Goal: Communication & Community: Answer question/provide support

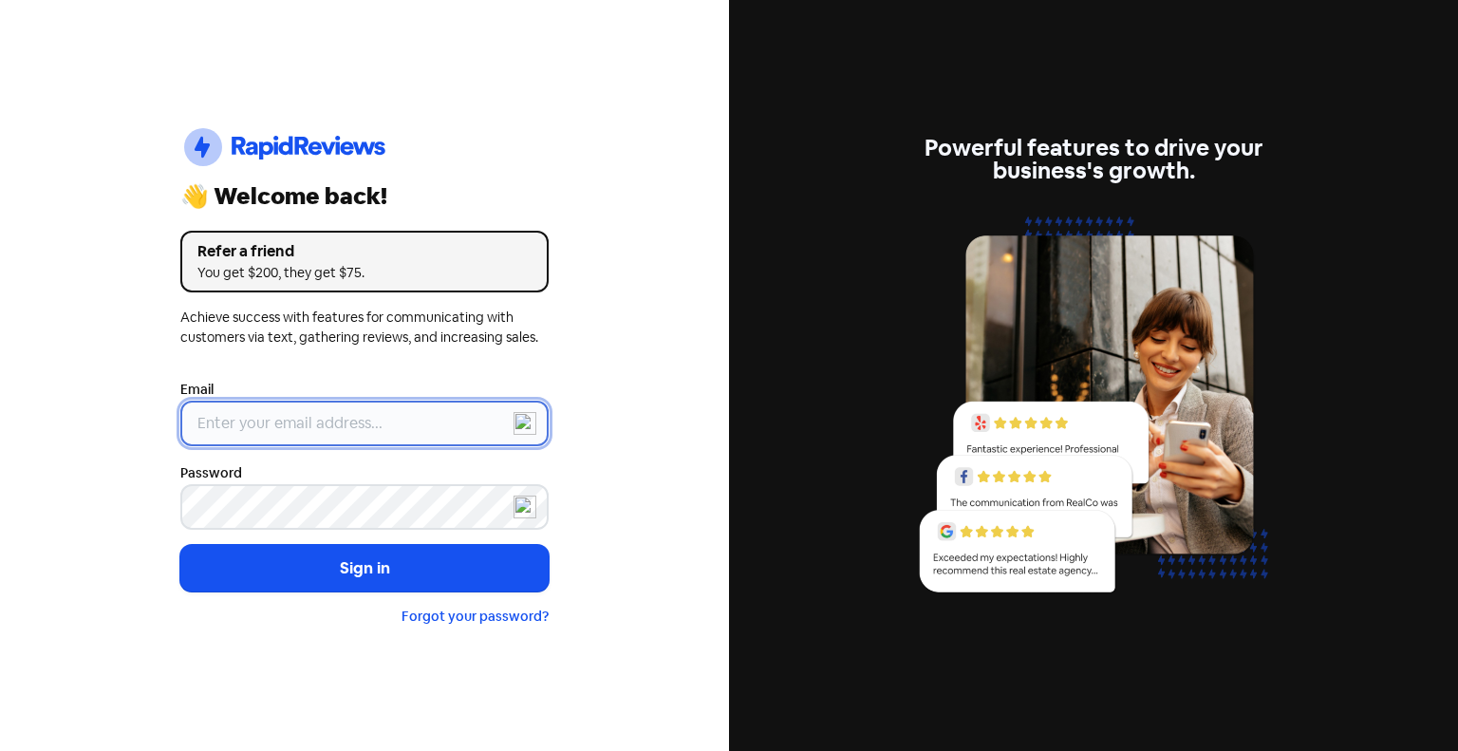
click at [391, 432] on input "email" at bounding box center [364, 424] width 368 height 46
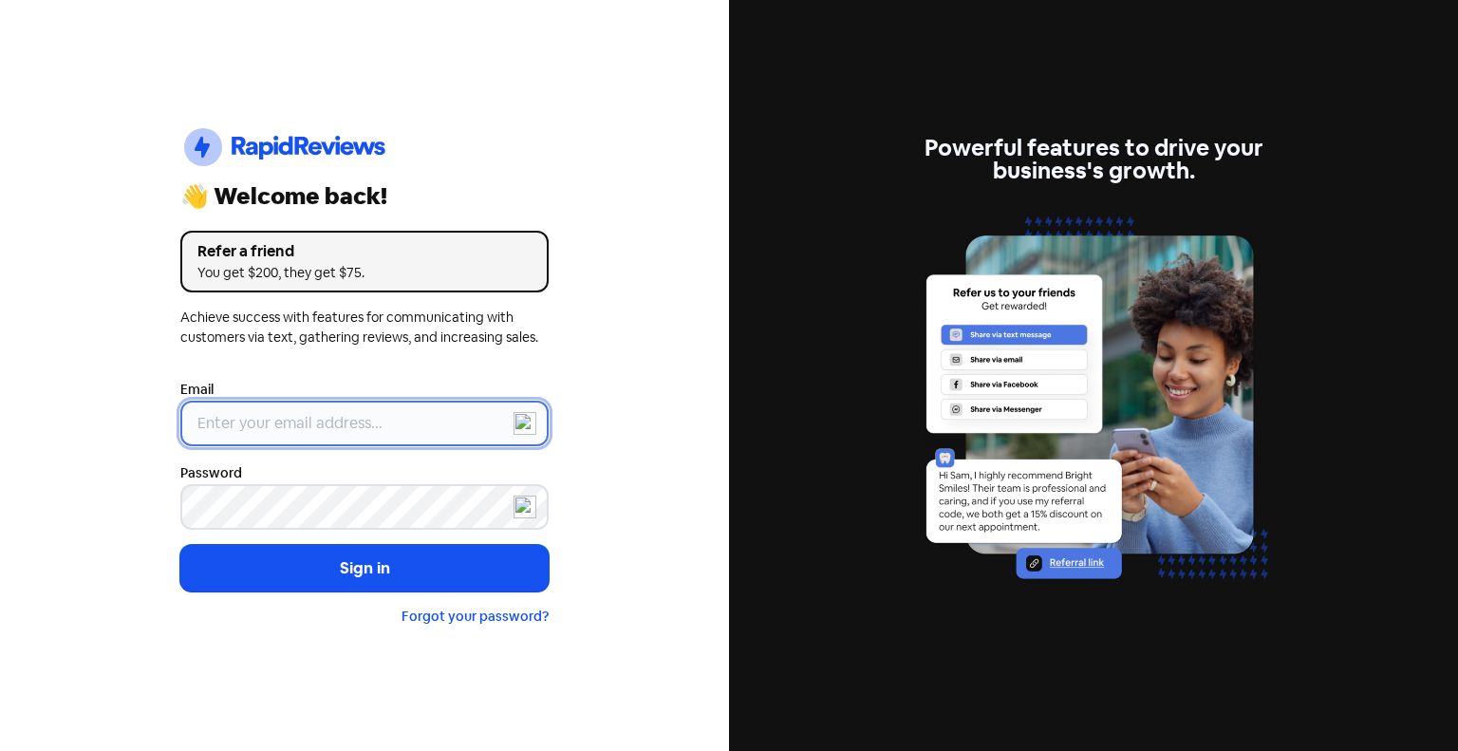
type input "[EMAIL_ADDRESS][DOMAIN_NAME]"
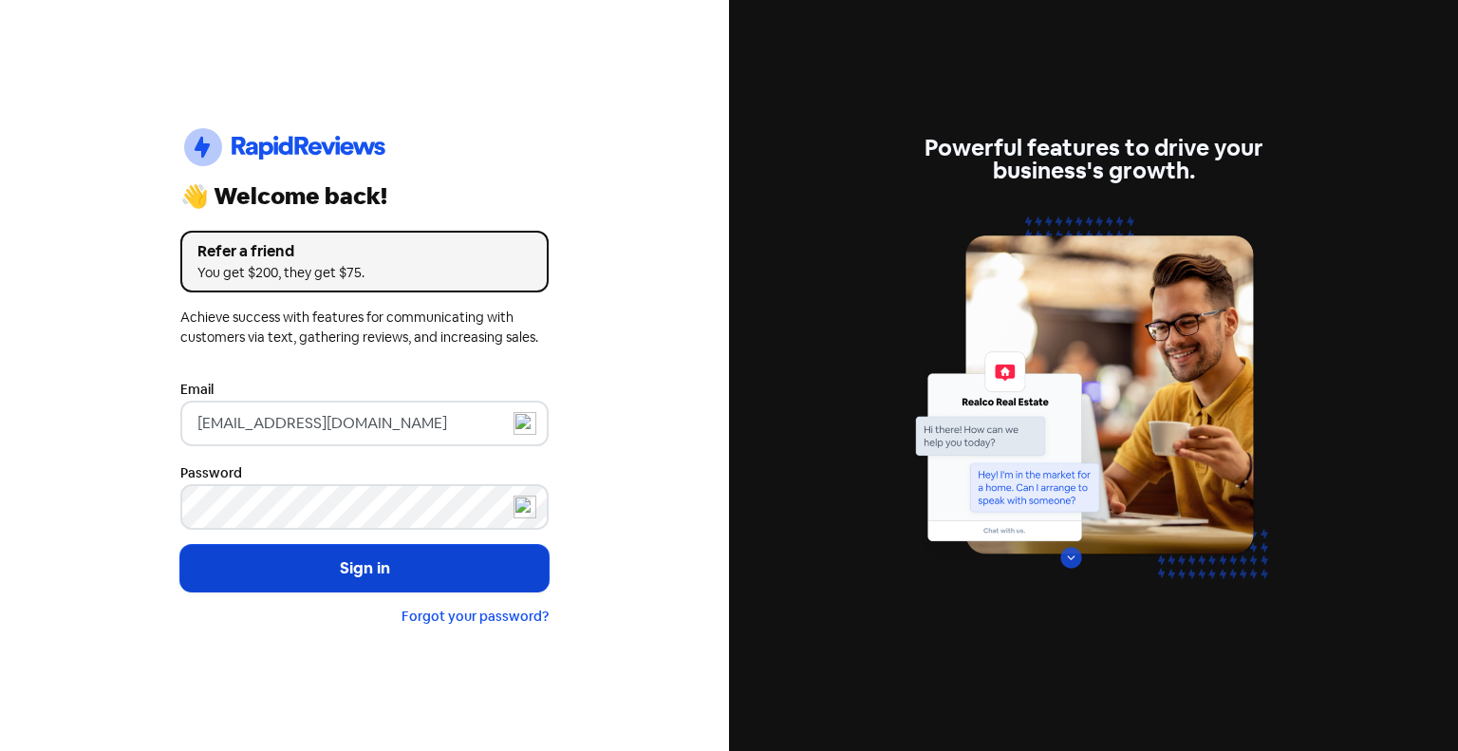
click at [449, 563] on button "Sign in" at bounding box center [364, 568] width 368 height 47
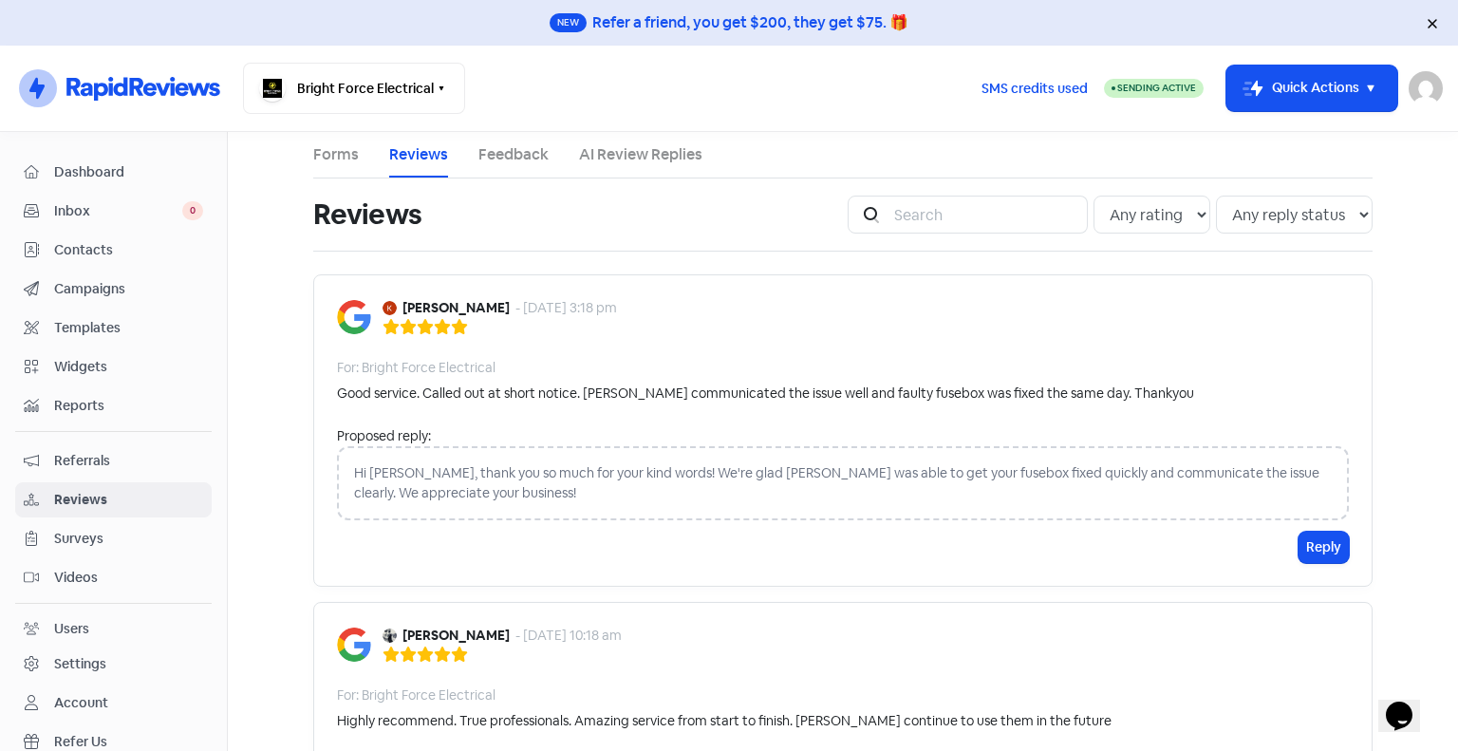
click at [501, 487] on div "Hi Karin, thank you so much for your kind words! We're glad Chris was able to g…" at bounding box center [843, 483] width 1012 height 74
click at [1310, 548] on button "Reply" at bounding box center [1324, 547] width 50 height 31
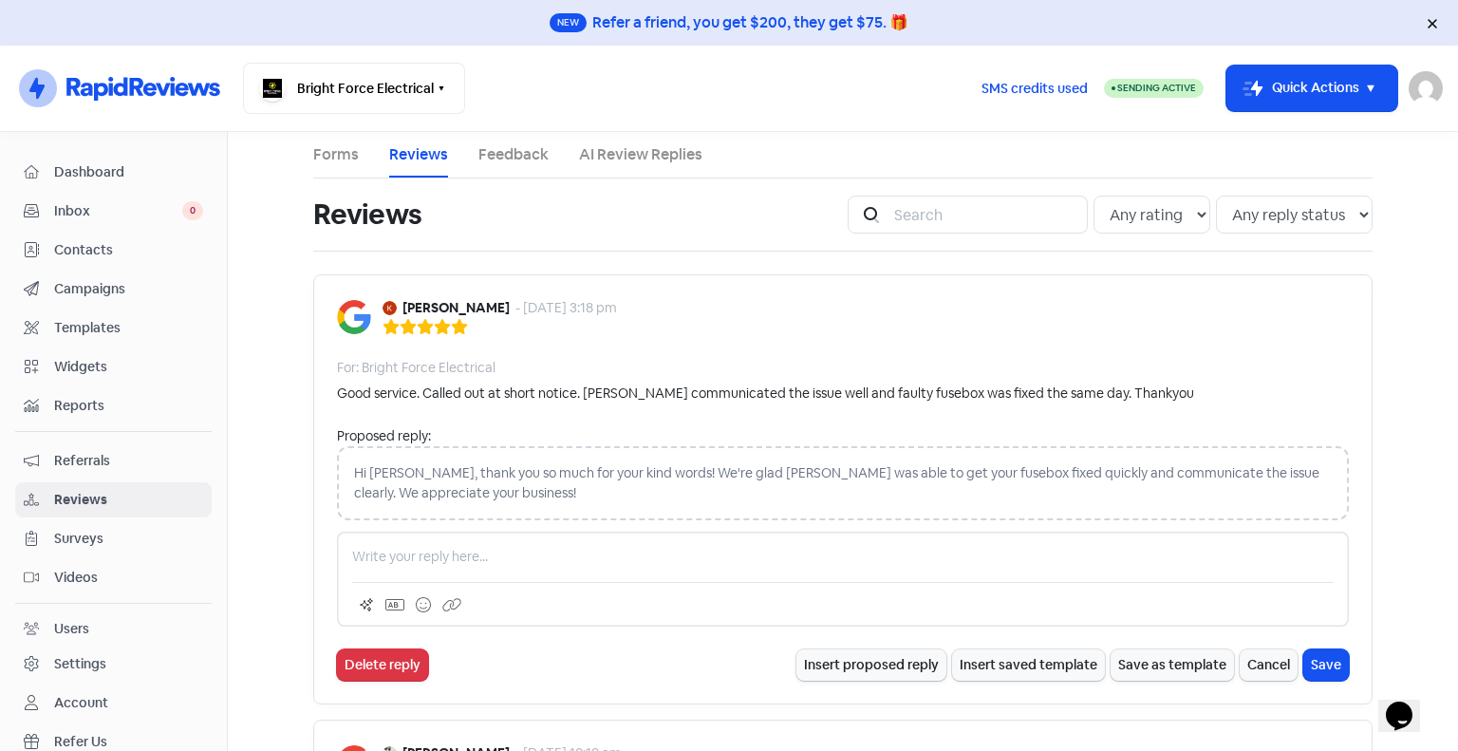
click at [417, 549] on p at bounding box center [843, 557] width 982 height 20
click at [473, 467] on div "Hi Karin, thank you so much for your kind words! We're glad Chris was able to g…" at bounding box center [843, 483] width 1012 height 74
click at [476, 478] on div "Hi Karin, thank you so much for your kind words! We're glad Chris was able to g…" at bounding box center [843, 483] width 1012 height 74
click at [771, 553] on p at bounding box center [843, 557] width 982 height 20
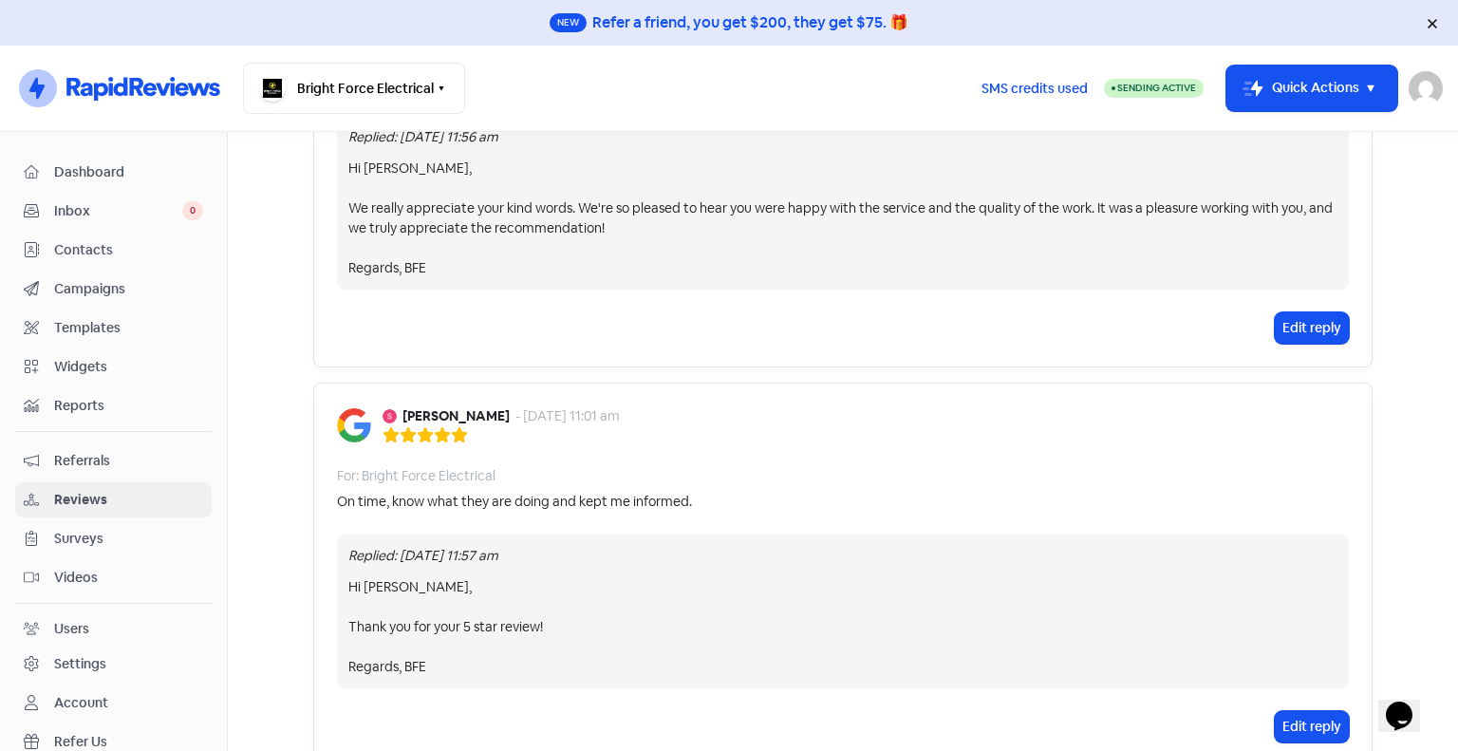
scroll to position [1614, 0]
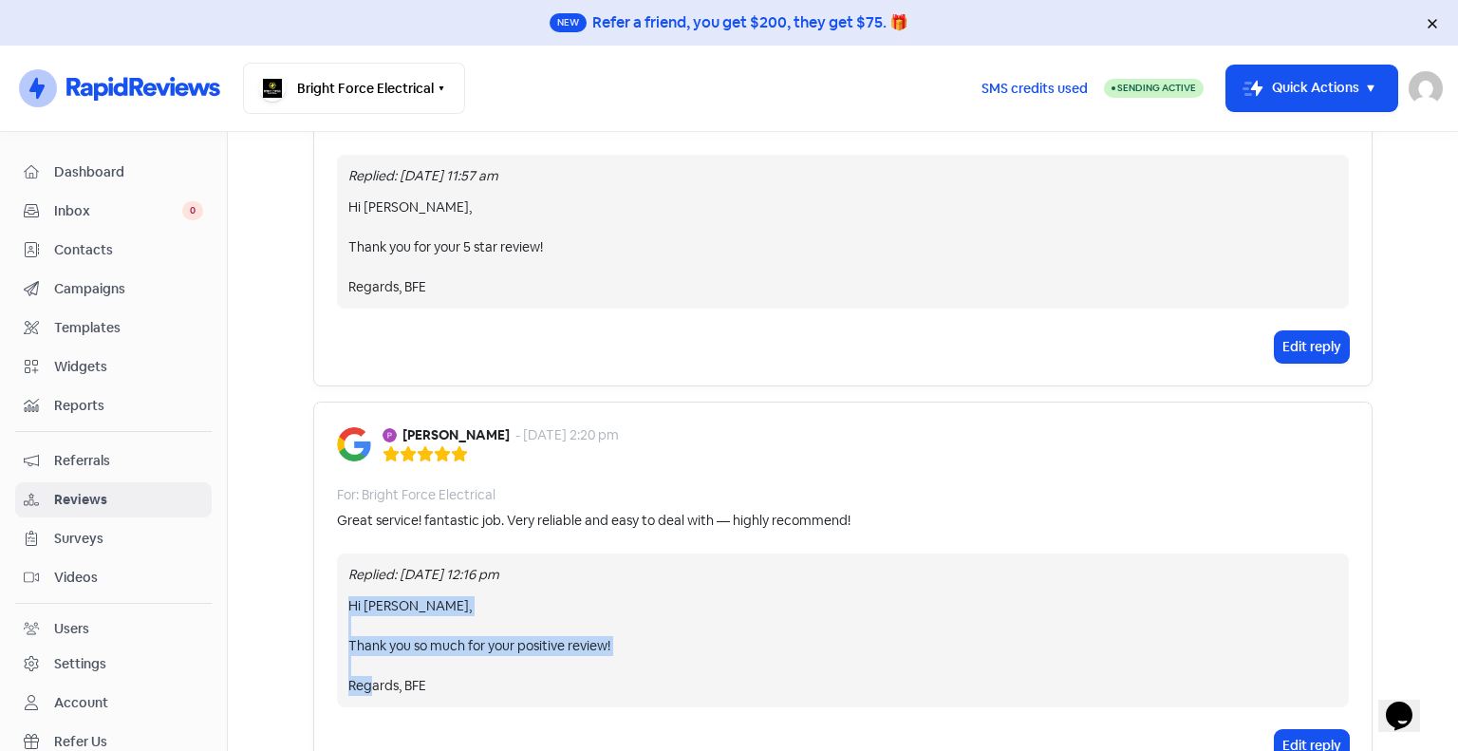
drag, startPoint x: 444, startPoint y: 682, endPoint x: 331, endPoint y: 595, distance: 142.2
click at [337, 595] on div "Replied: 7 Oct 2025, 12:16 pm Hi Paul, Thank you so much for your positive revi…" at bounding box center [843, 630] width 1012 height 154
copy div "Hi Paul, Thank you so much for your positive review! Regards, BFE"
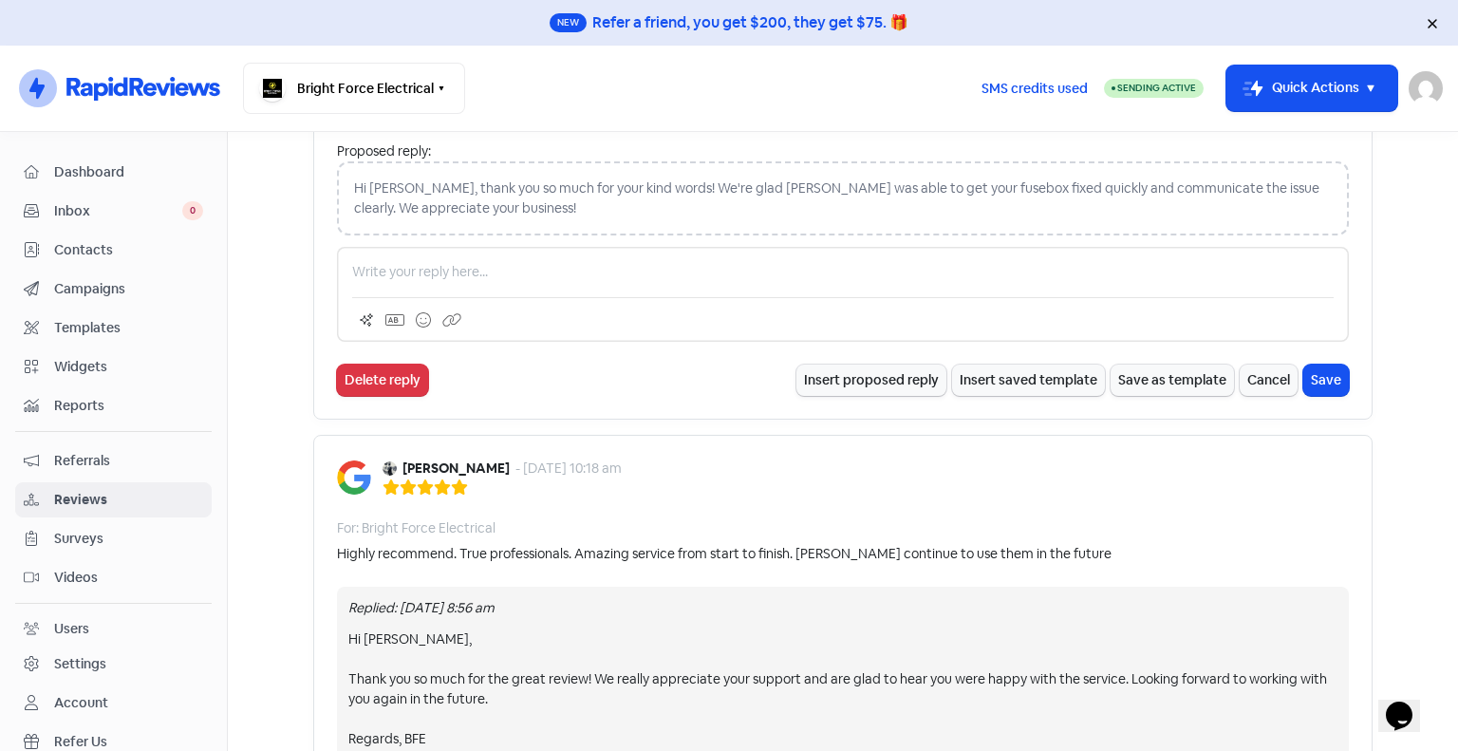
scroll to position [0, 0]
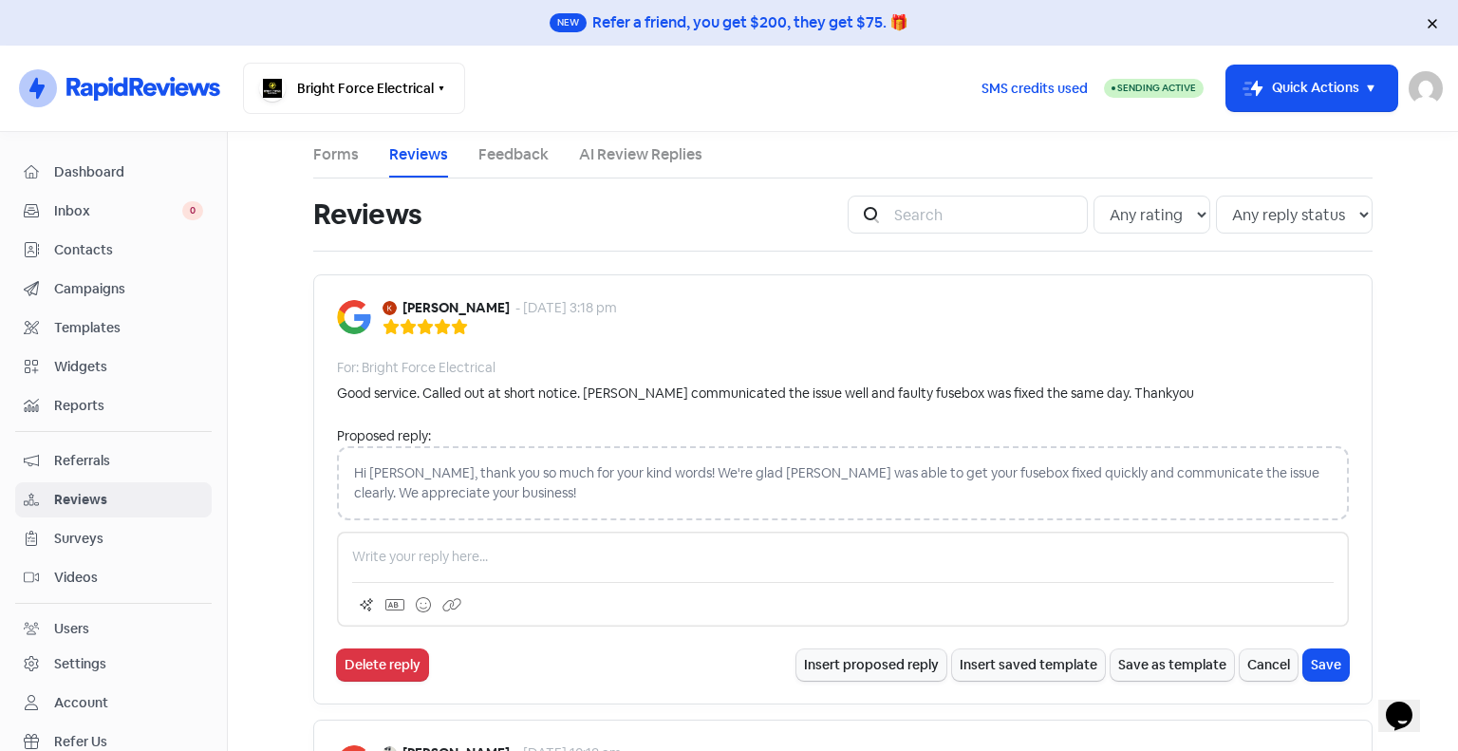
click at [442, 562] on p at bounding box center [843, 557] width 982 height 20
drag, startPoint x: 388, startPoint y: 551, endPoint x: 363, endPoint y: 542, distance: 27.0
click at [363, 542] on div "Hi Paul, Thank you so much for your positive review! Regards, BFE" at bounding box center [843, 579] width 1012 height 95
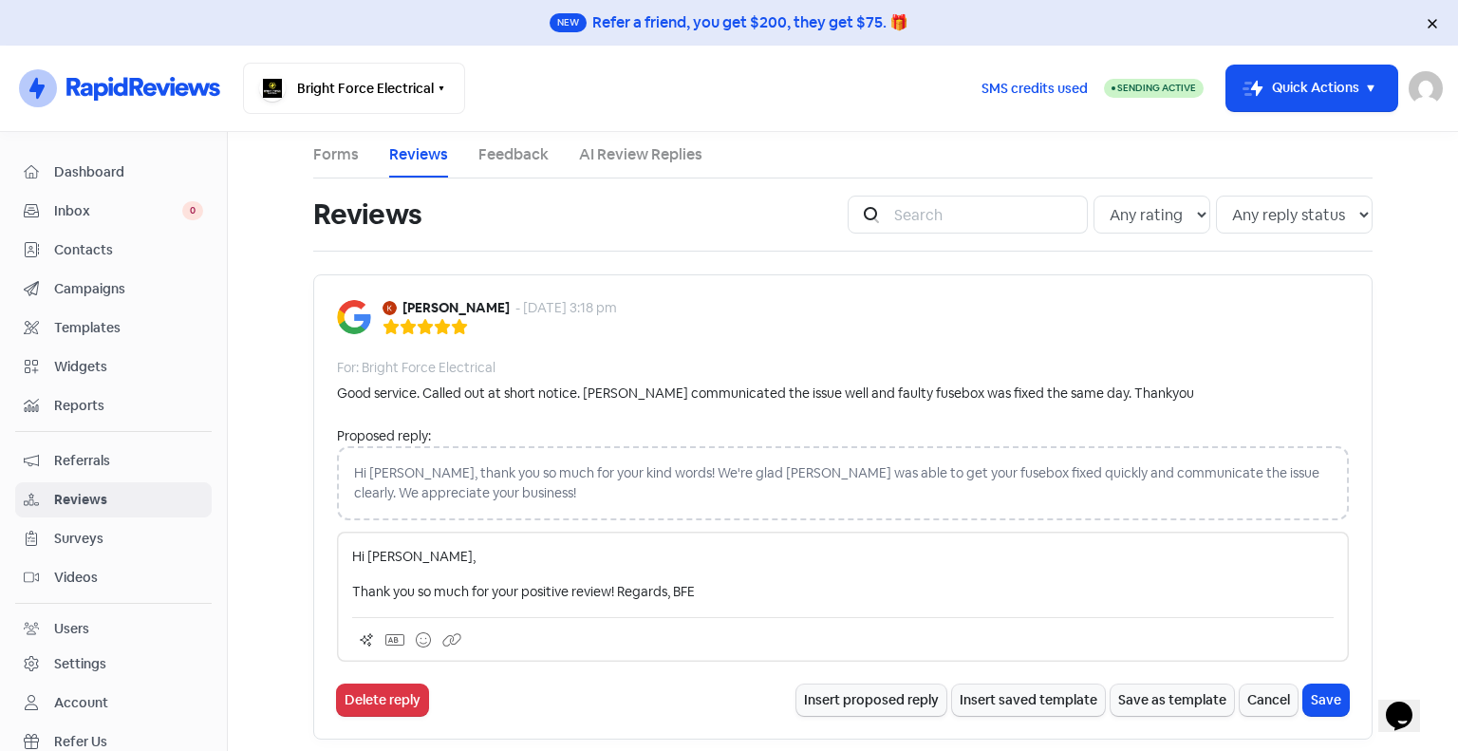
click at [612, 584] on p "Thank you so much for your positive review! Regards, BFE" at bounding box center [843, 592] width 982 height 20
click at [614, 588] on p "Thank you so much for your positive review! Regards, BFE" at bounding box center [843, 592] width 982 height 20
click at [615, 588] on p "Thank you so much for your positive review! Regards, BFE" at bounding box center [843, 592] width 982 height 20
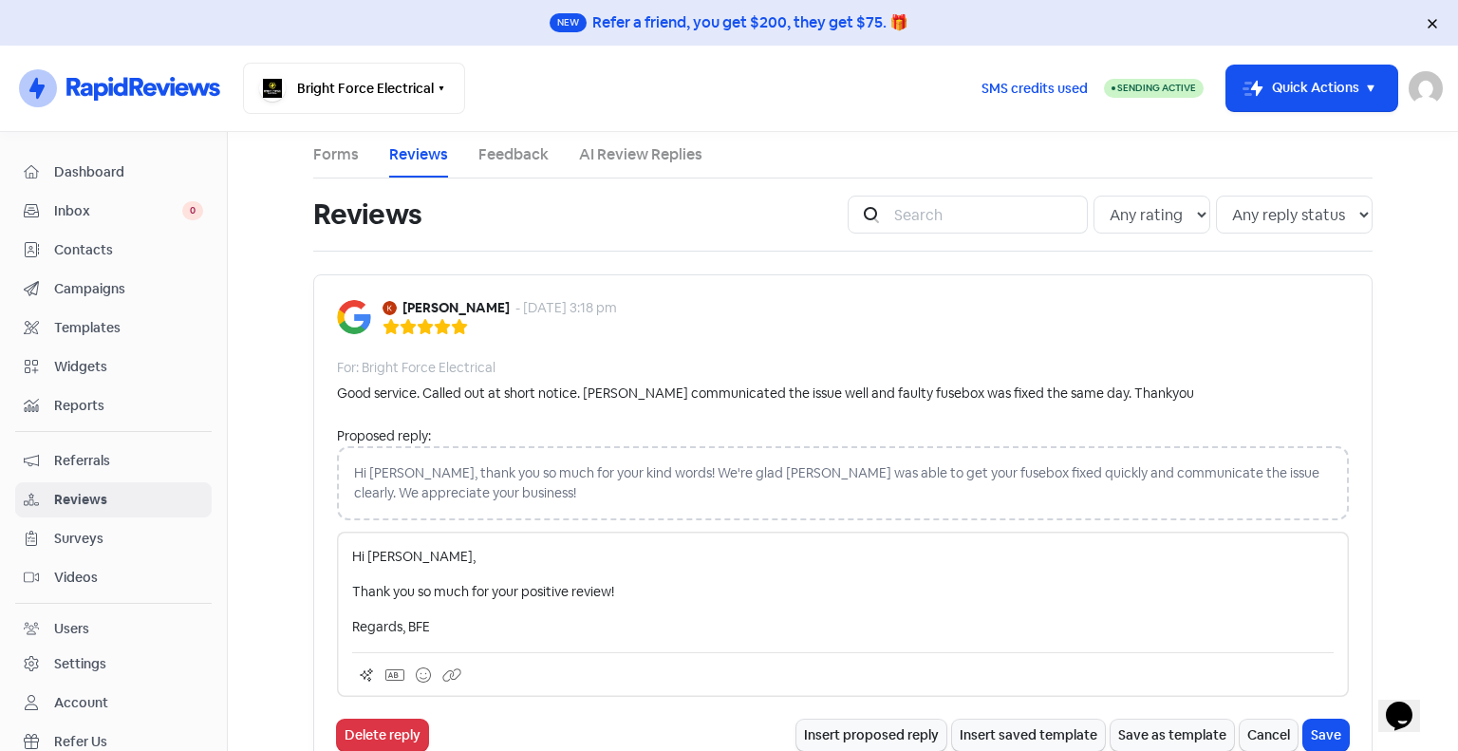
click at [352, 589] on p "Thank you so much for your positive review!" at bounding box center [843, 592] width 982 height 20
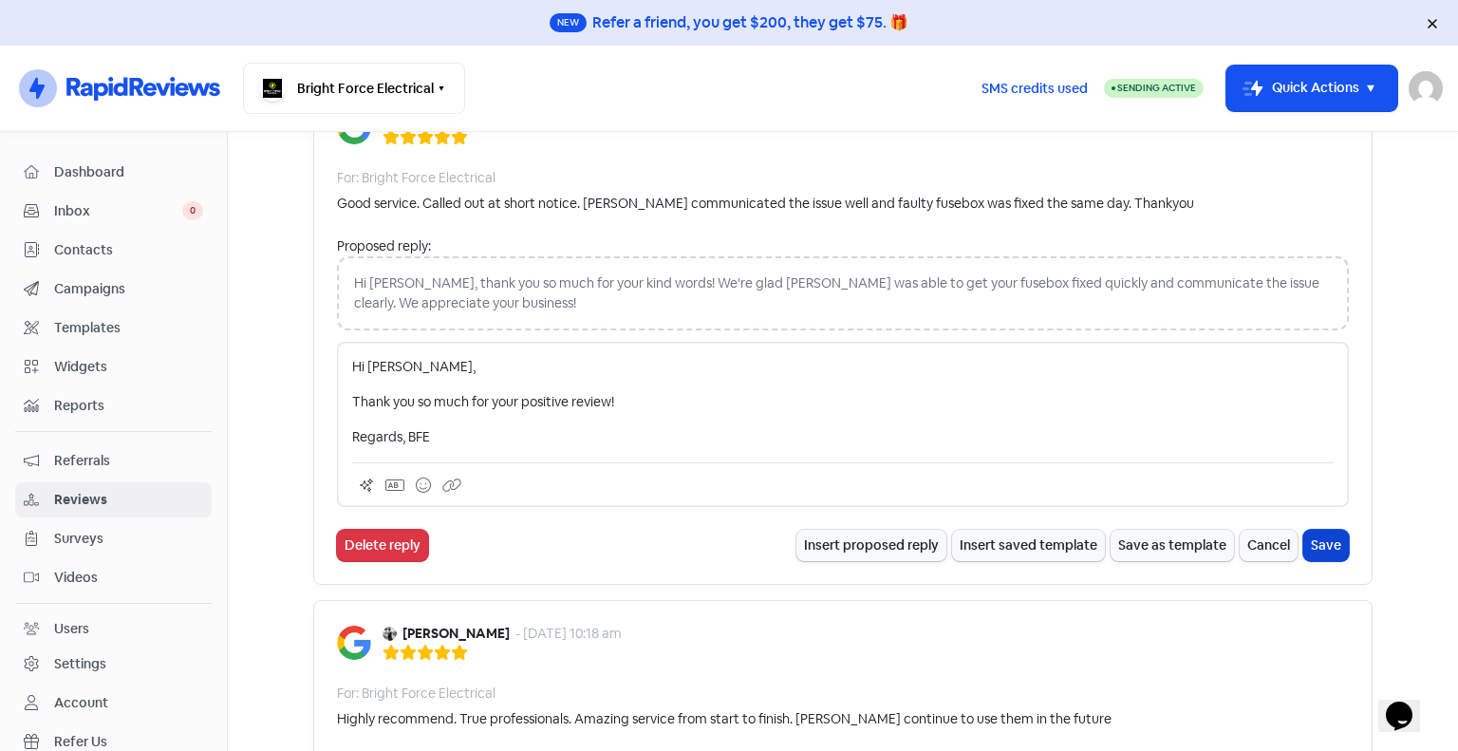
click at [1329, 542] on button "Save" at bounding box center [1327, 545] width 46 height 31
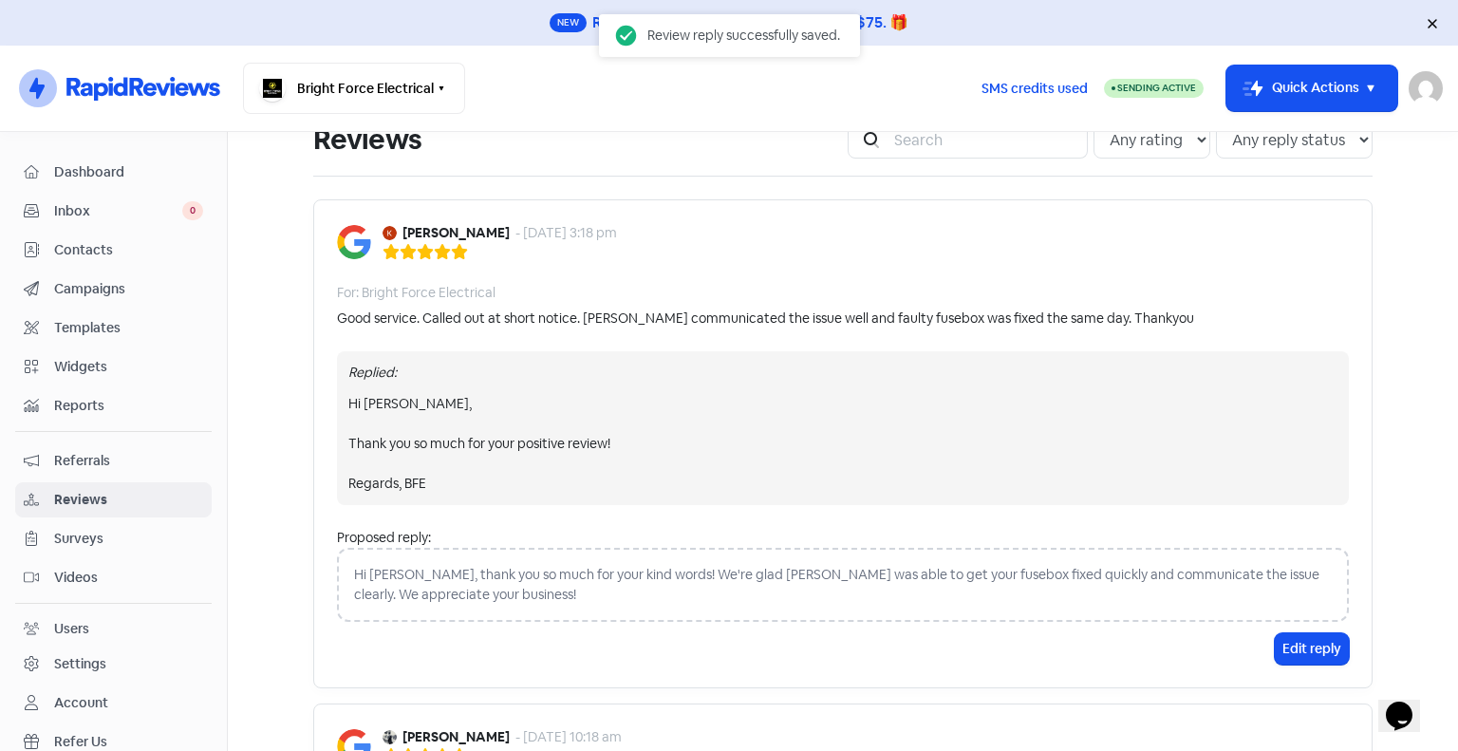
scroll to position [0, 0]
